Goal: Task Accomplishment & Management: Manage account settings

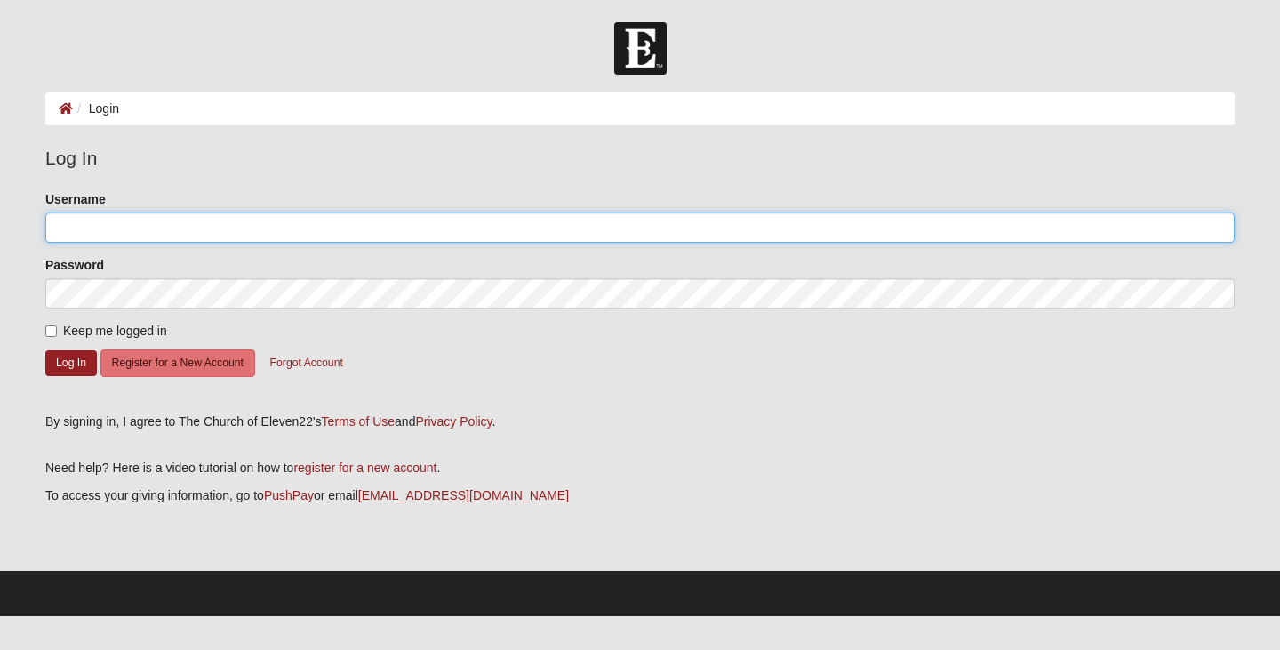
click at [373, 234] on input "Username" at bounding box center [639, 227] width 1189 height 30
type input "RTungett"
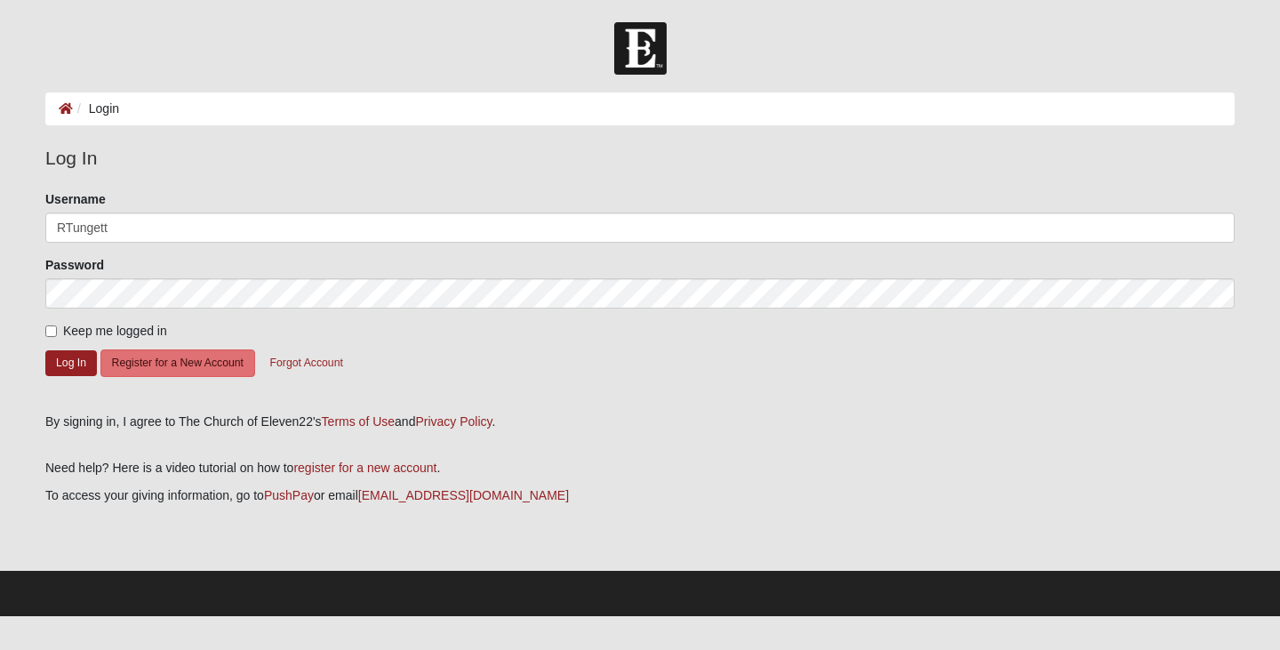
click at [54, 324] on label "Keep me logged in" at bounding box center [106, 331] width 122 height 19
click at [54, 325] on input "Keep me logged in" at bounding box center [51, 331] width 12 height 12
checkbox input "true"
click at [75, 355] on button "Log In" at bounding box center [71, 363] width 52 height 26
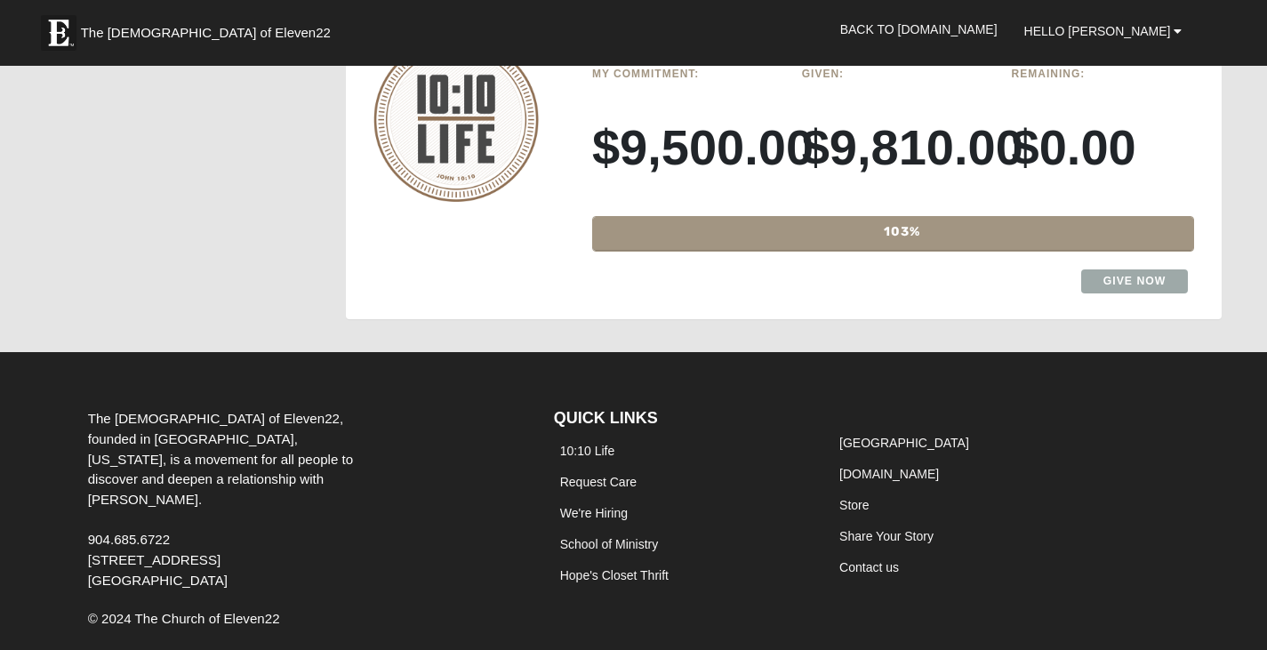
scroll to position [2072, 0]
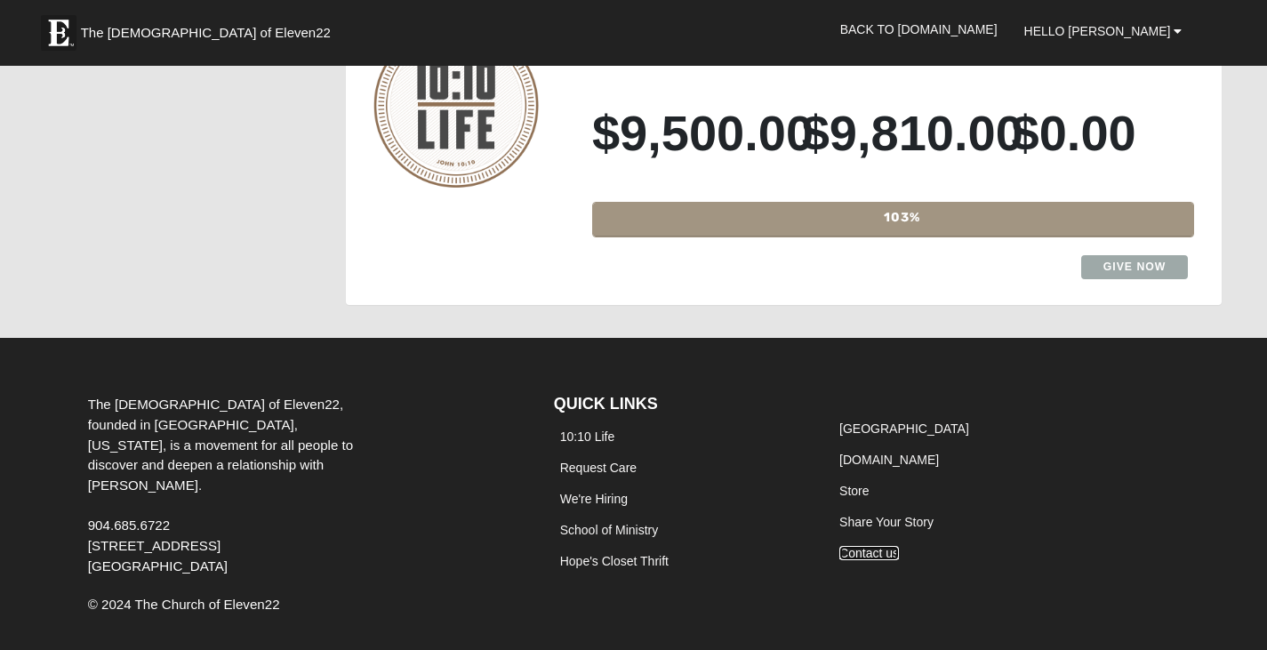
click at [868, 546] on link "Contact us" at bounding box center [869, 553] width 60 height 14
